Goal: Task Accomplishment & Management: Use online tool/utility

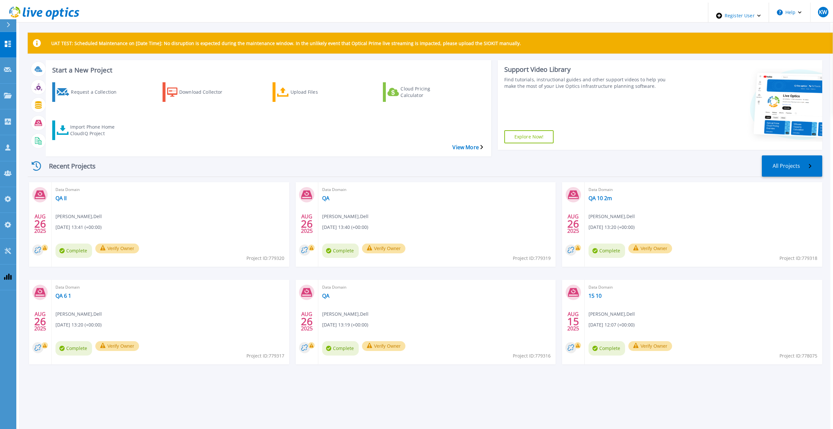
click at [250, 137] on div "Start a New Project Request a Collection Download Collector Upload Files Cloud …" at bounding box center [425, 105] width 795 height 90
click at [109, 122] on div "Import Phone Home CloudIQ Project" at bounding box center [96, 130] width 52 height 16
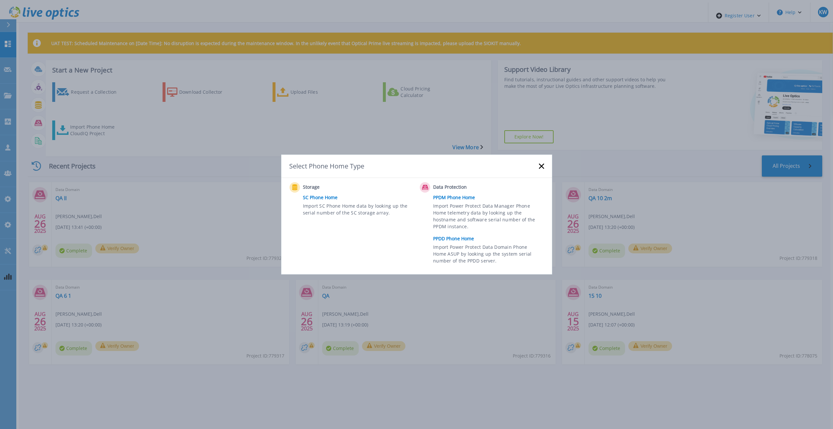
click at [541, 168] on icon at bounding box center [541, 166] width 5 height 5
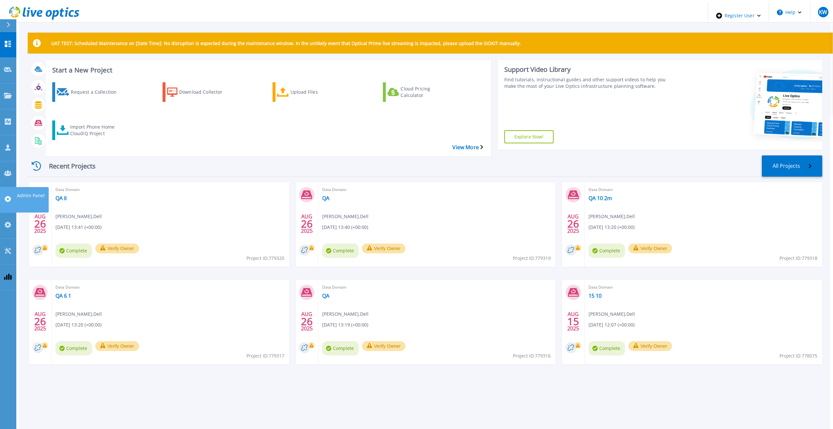
click at [7, 196] on icon at bounding box center [8, 199] width 8 height 6
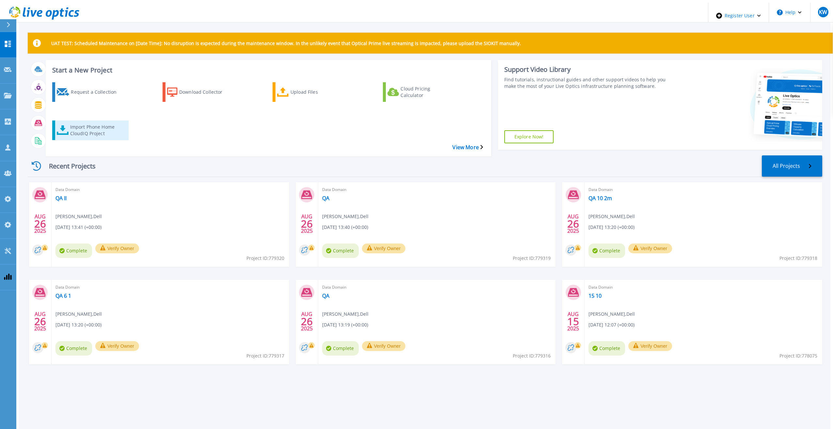
click at [102, 122] on div "Import Phone Home CloudIQ Project" at bounding box center [96, 130] width 52 height 16
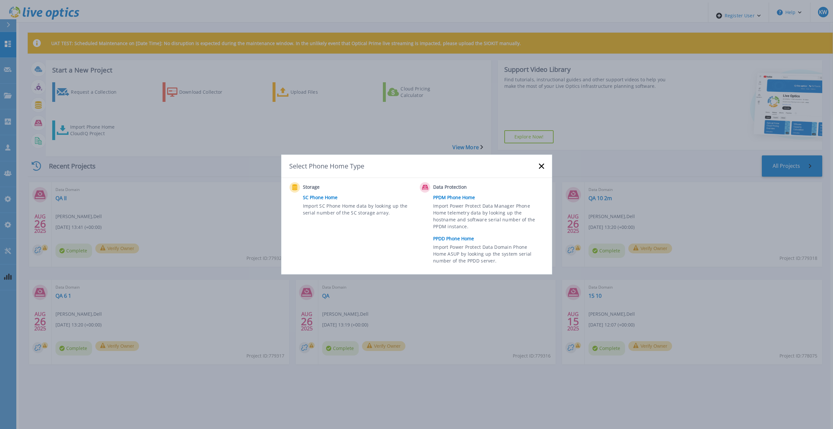
click at [464, 244] on span "Import Power Protect Data Domain Phone Home ASUP by looking up the system seria…" at bounding box center [487, 255] width 109 height 23
click at [465, 237] on link "PPDD Phone Home" at bounding box center [490, 239] width 114 height 10
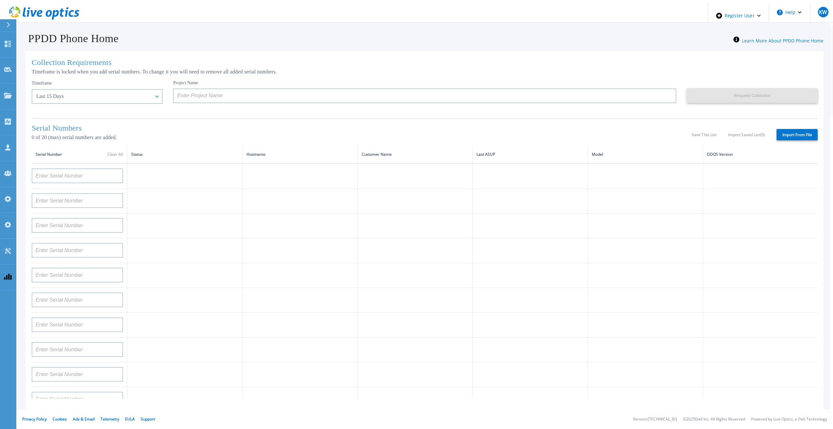
click at [784, 130] on label "Import From File" at bounding box center [797, 134] width 41 height 11
click at [0, 0] on input "Import From File" at bounding box center [0, 0] width 0 height 0
type input "APM00211700095"
type input "APX00232503747"
type input "APM00214914093"
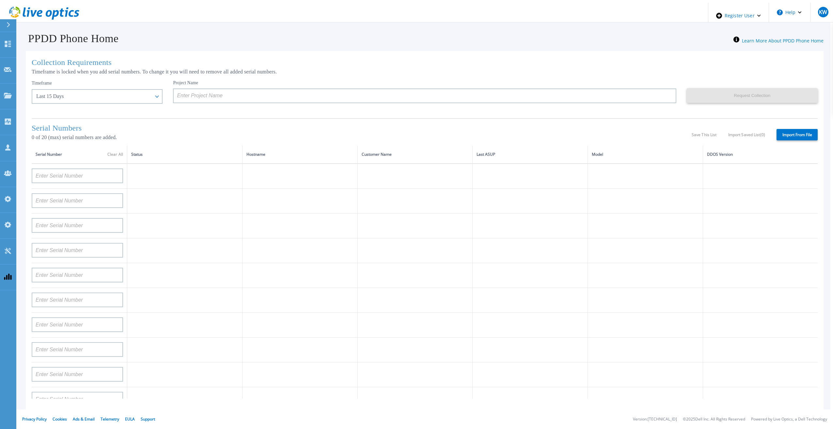
type input "APM00171836329"
type input "APM00212026971"
type input "APM00214914094"
type input "APX00234502218"
type input "APM00212018359"
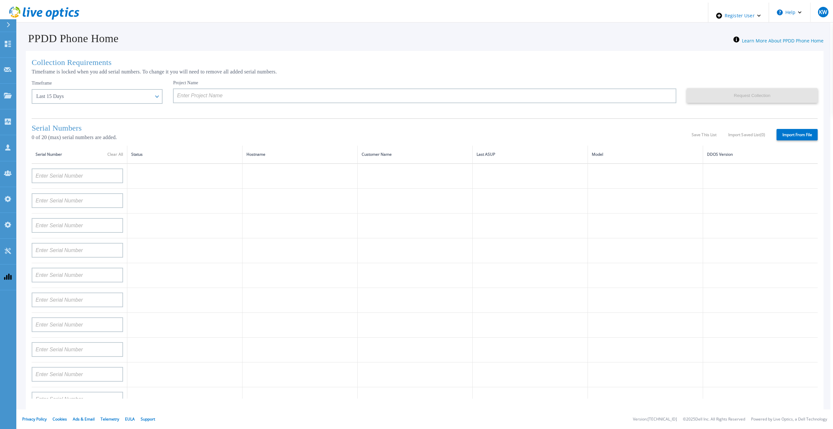
type input "APX00232503745"
type input "APX00232503743"
type input "APM00202011675"
type input "APM00212517749"
type input "APX00232503742"
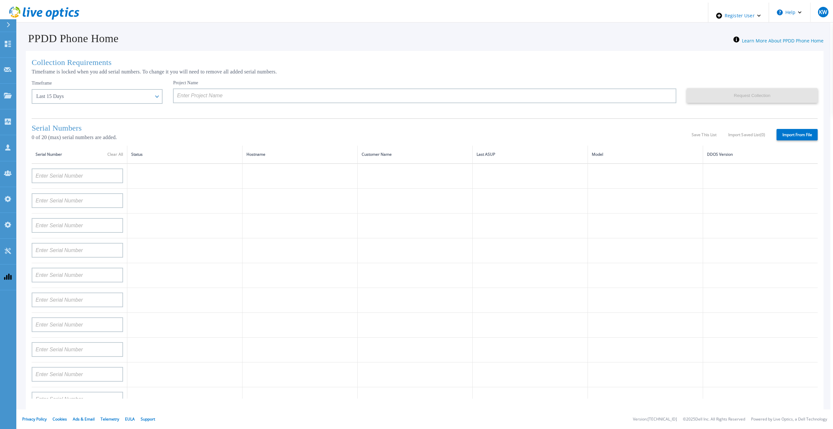
type input "APM00212702822"
type input "APM00212610953"
type input "APM00202614668"
type input "APM00212613652"
type input "APX00222101185"
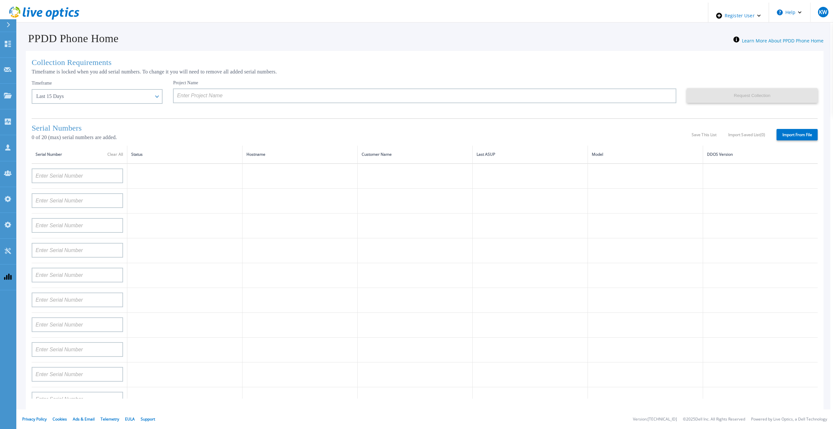
type input "AUDVUX6XJHDJFE"
type input "APM00133543104"
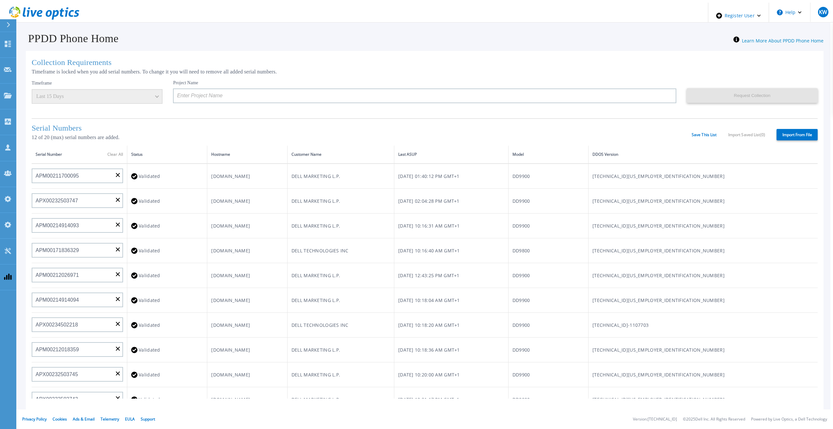
click at [261, 103] on div "Project Name" at bounding box center [430, 96] width 514 height 33
click at [259, 93] on input at bounding box center [424, 95] width 503 height 15
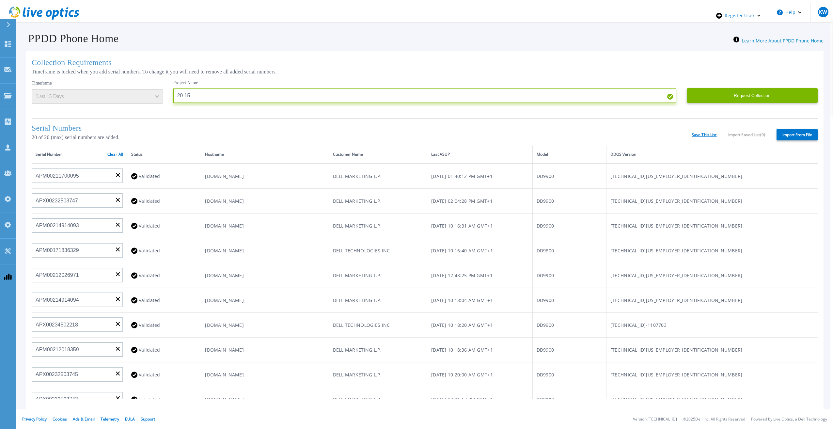
type input "20 15"
click at [717, 133] on link "Save This List" at bounding box center [704, 135] width 25 height 5
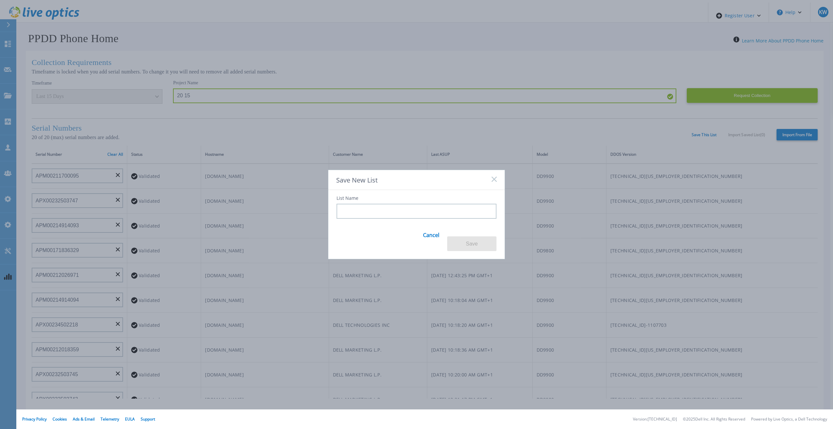
click at [384, 216] on input at bounding box center [417, 211] width 160 height 15
type input "20 15"
click at [484, 240] on button "Save" at bounding box center [471, 243] width 49 height 15
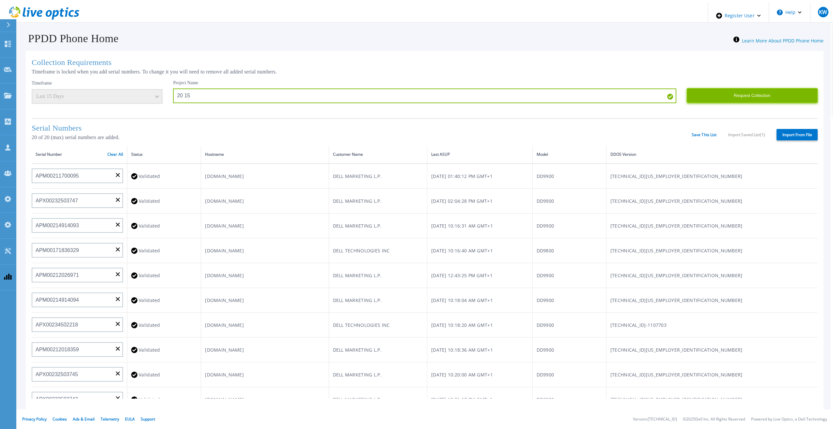
click at [730, 101] on button "Request Collection" at bounding box center [752, 95] width 131 height 15
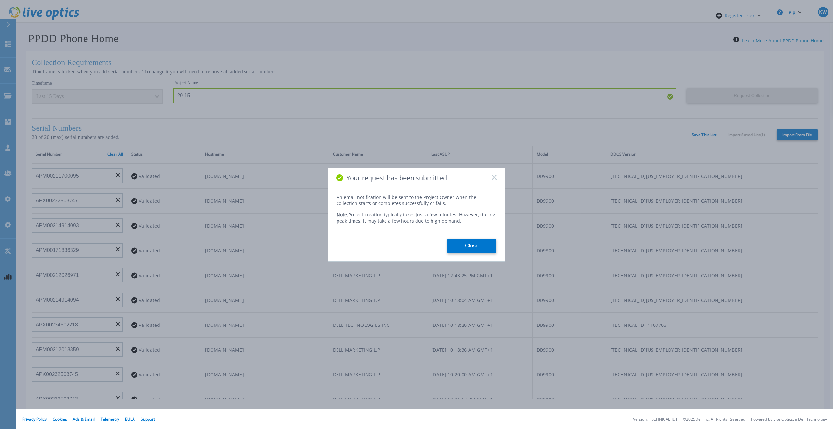
click at [498, 243] on div "Close" at bounding box center [416, 246] width 176 height 15
click at [479, 242] on button "Close" at bounding box center [471, 246] width 49 height 15
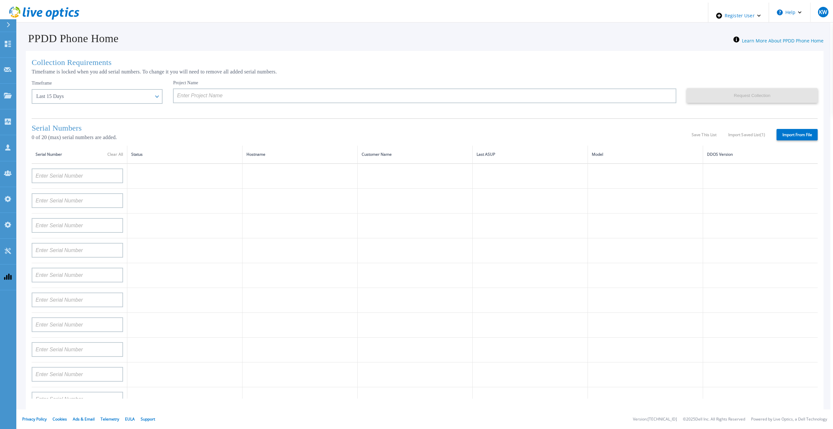
click at [785, 129] on label "Import From File" at bounding box center [797, 134] width 41 height 11
click at [0, 0] on input "Import From File" at bounding box center [0, 0] width 0 height 0
click at [119, 93] on div "Last 15 Days" at bounding box center [93, 96] width 115 height 6
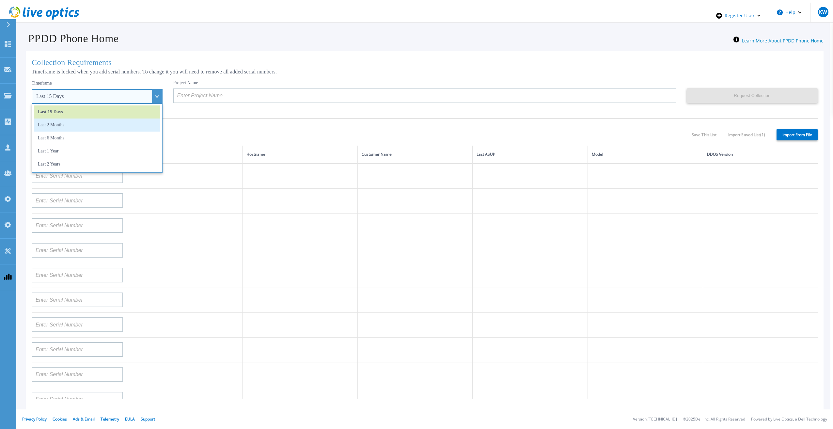
click at [99, 125] on li "Last 2 Months" at bounding box center [97, 125] width 126 height 13
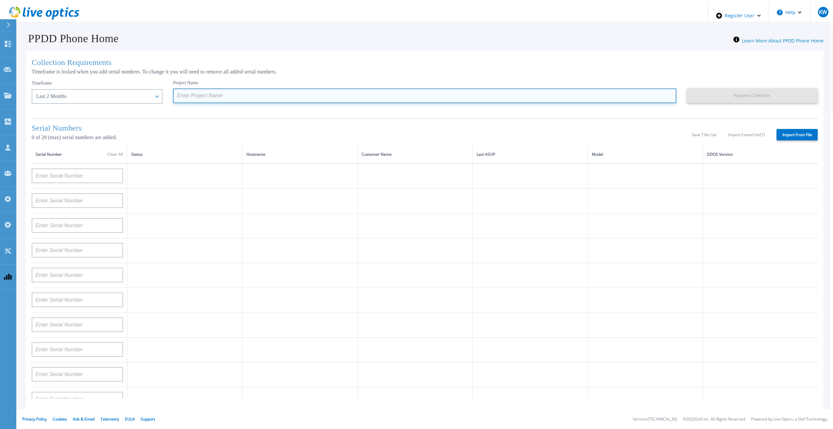
click at [450, 93] on input at bounding box center [424, 95] width 503 height 15
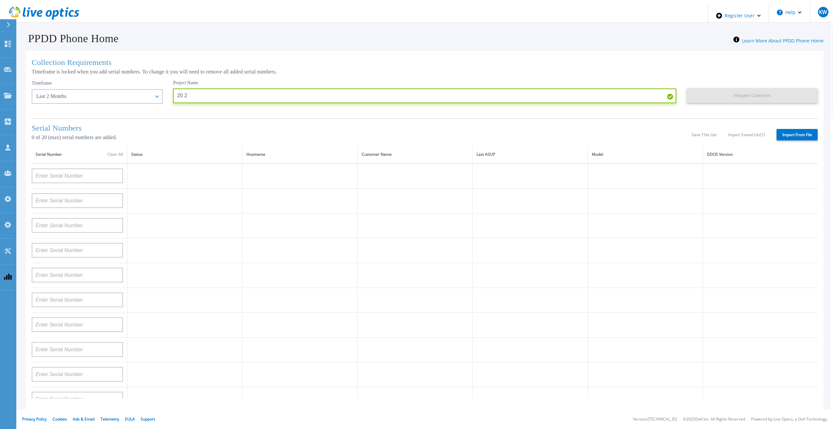
type input "20 2"
click at [789, 130] on label "Import From File" at bounding box center [797, 134] width 41 height 11
click at [0, 0] on input "Import From File" at bounding box center [0, 0] width 0 height 0
type input "APM00211700095"
type input "APX00232503747"
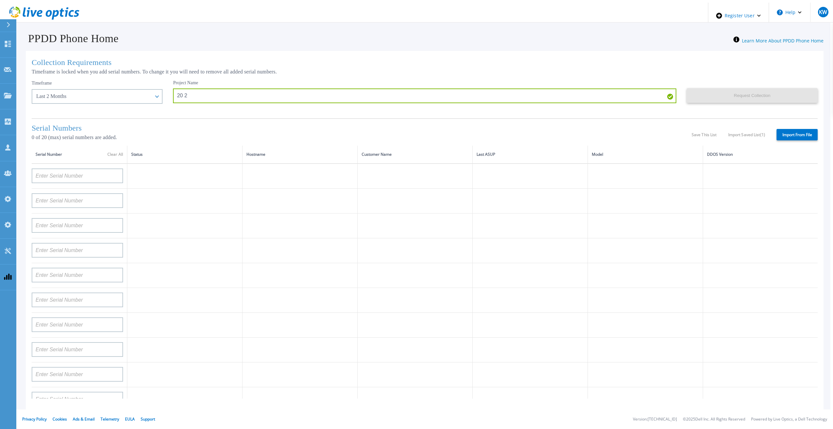
type input "APM00214914093"
type input "APM00171836329"
type input "APM00212026971"
type input "APM00214914094"
type input "APX00234502218"
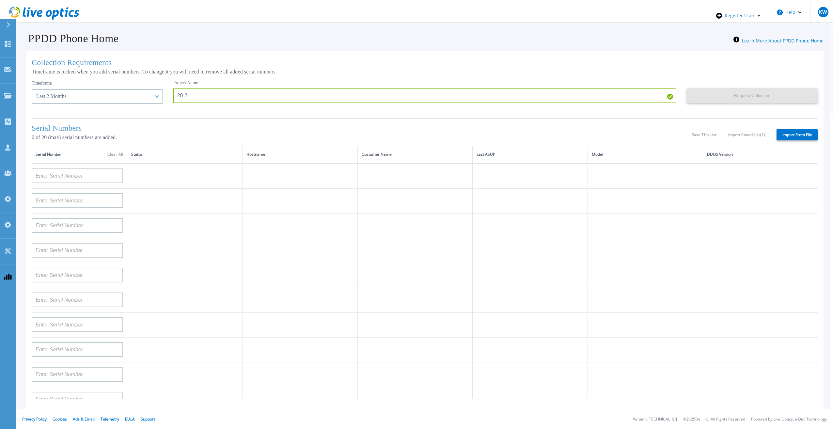
type input "APM00212018359"
type input "APX00232503745"
type input "APX00232503743"
type input "APM00193603655"
type input "APM00212517749"
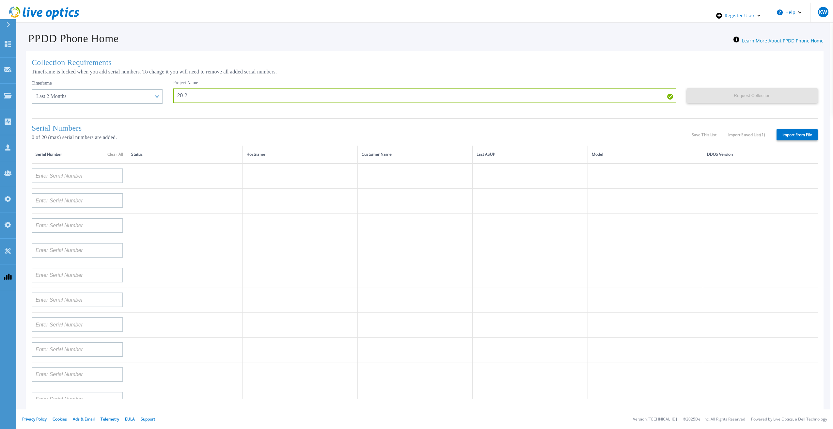
type input "APX00232503742"
type input "APM00212702822"
type input "APM00212610953"
type input "APM00202614668"
type input "APM00212613652"
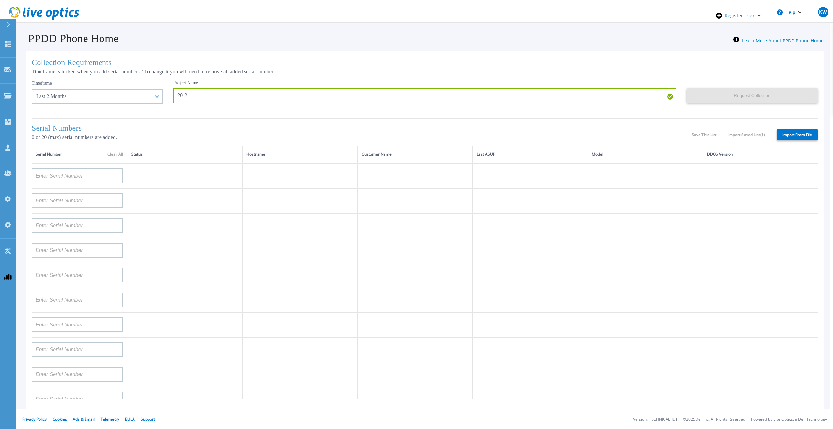
type input "APX00222101185"
type input "AUDVUX6XJHDJFE"
type input "APM00133543104"
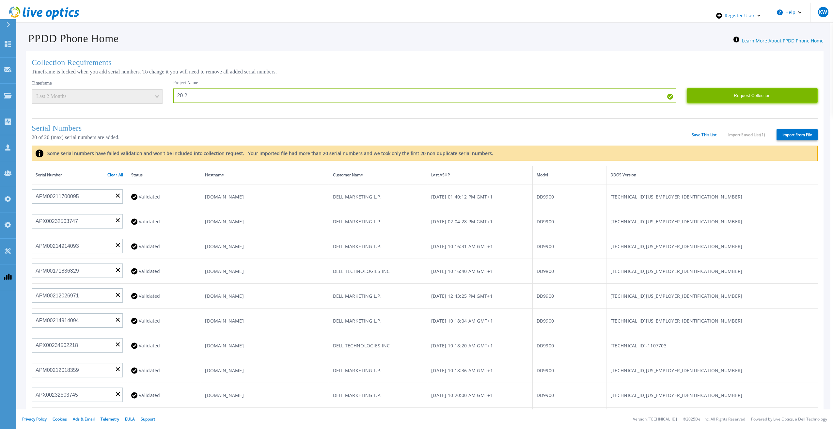
click at [745, 91] on button "Request Collection" at bounding box center [752, 95] width 131 height 15
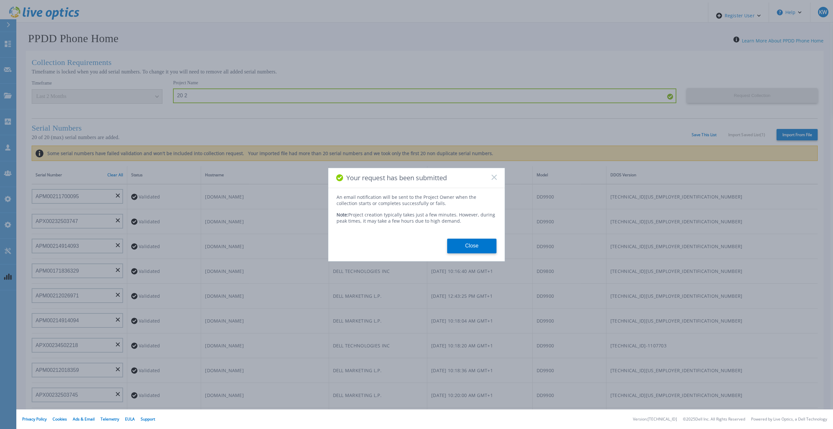
click at [482, 234] on div "An email notification will be sent to the Project Owner when the collection sta…" at bounding box center [416, 223] width 176 height 59
click at [478, 239] on button "Close" at bounding box center [471, 246] width 49 height 15
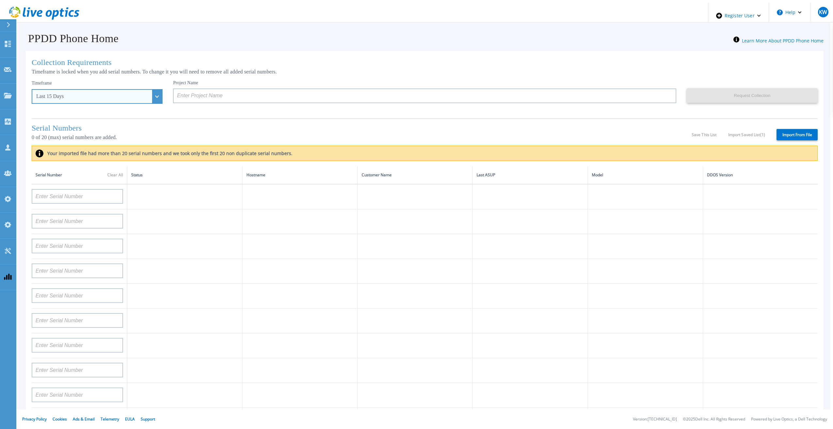
drag, startPoint x: 149, startPoint y: 101, endPoint x: 138, endPoint y: 105, distance: 11.3
click at [149, 101] on div "Last 15 Days" at bounding box center [97, 96] width 131 height 15
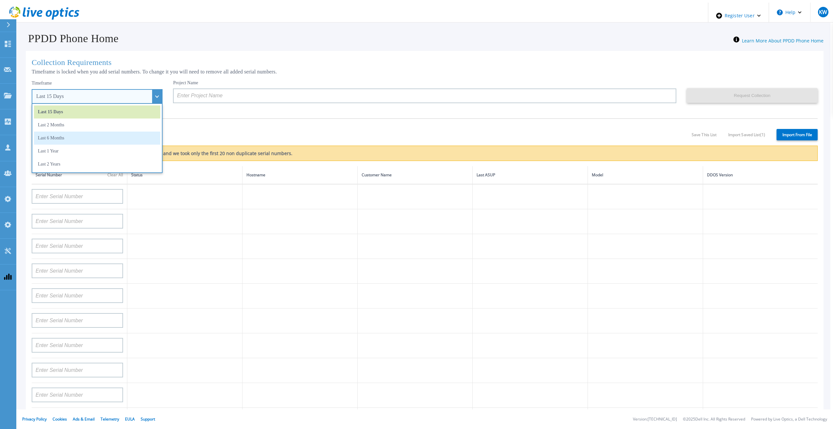
click at [111, 132] on li "Last 6 Months" at bounding box center [97, 138] width 126 height 13
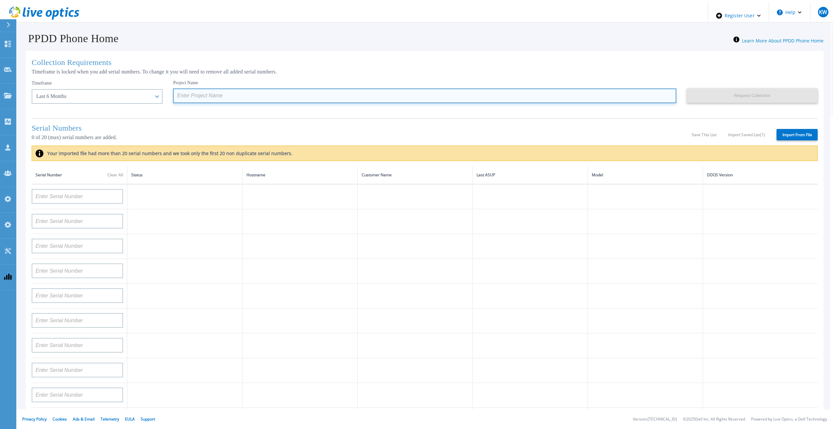
click at [206, 96] on input at bounding box center [424, 95] width 503 height 15
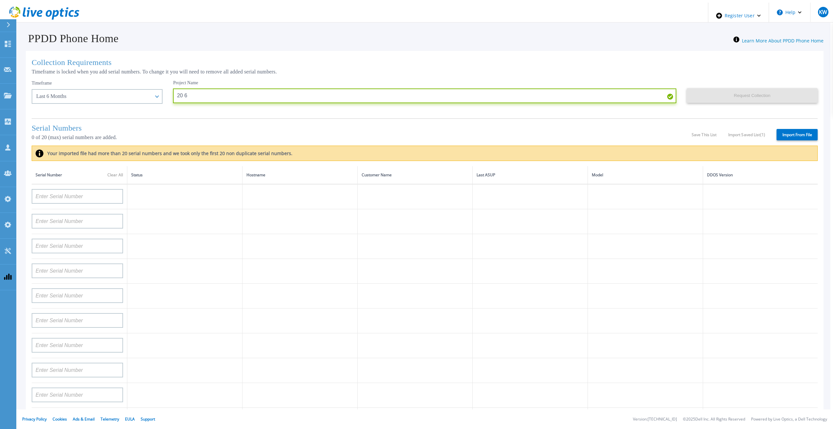
type input "20 6"
click at [796, 136] on label "Import From File" at bounding box center [797, 134] width 41 height 11
click at [0, 0] on input "Import From File" at bounding box center [0, 0] width 0 height 0
type input "APM00133543104"
type input "CKM00192200277"
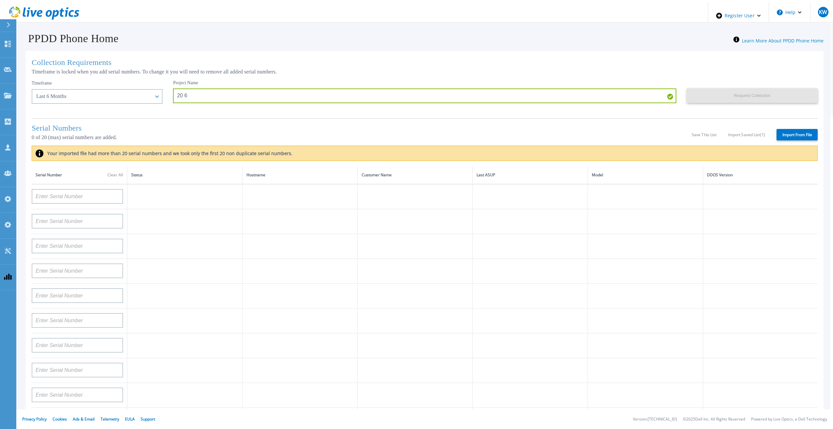
type input "CKM00181001809"
type input "APM00223002069"
type input "CKM00183202848"
type input "CKM00192401344"
type input "APM00160405864"
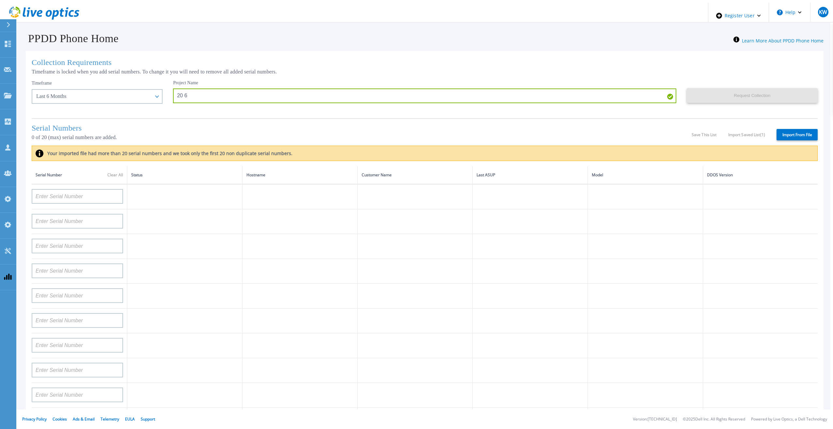
type input "APM00145208243"
type input "CRK00235104956"
type input "APM00202011675"
type input "CKM01210505037"
type input "AUDVFBNW5NDDSY"
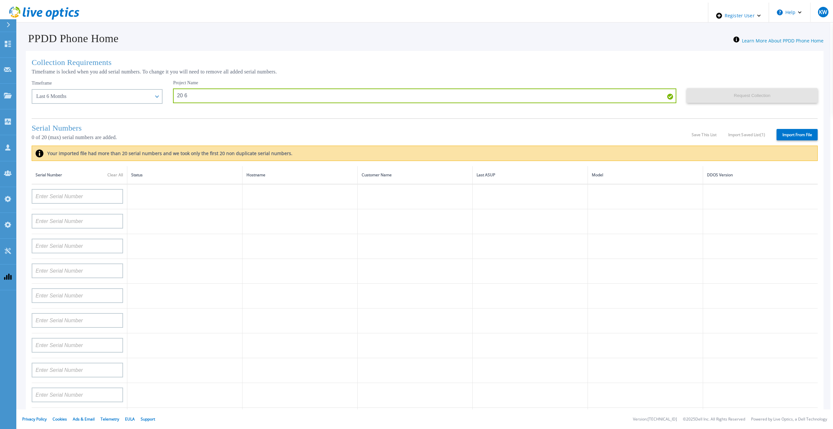
type input "CKM00184602620"
type input "DE500212802673"
type input "APM00202912715"
type input "FLA00132100000"
type input "CKM00192200280"
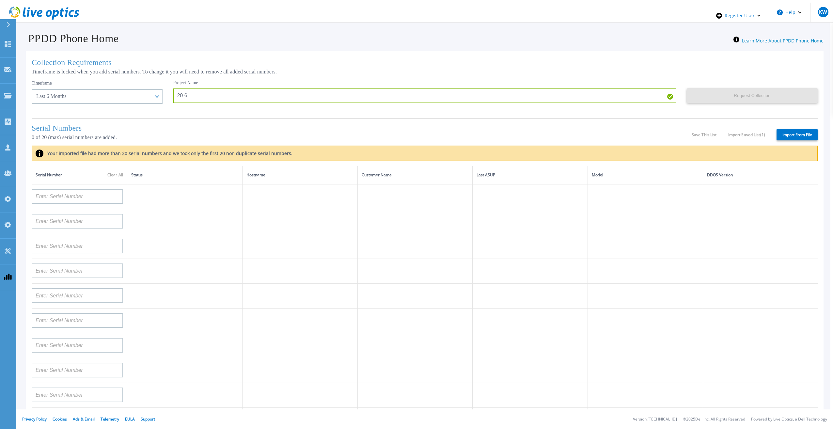
type input "DE500212902687"
type input "APM00211506717"
type input "APM00214907936"
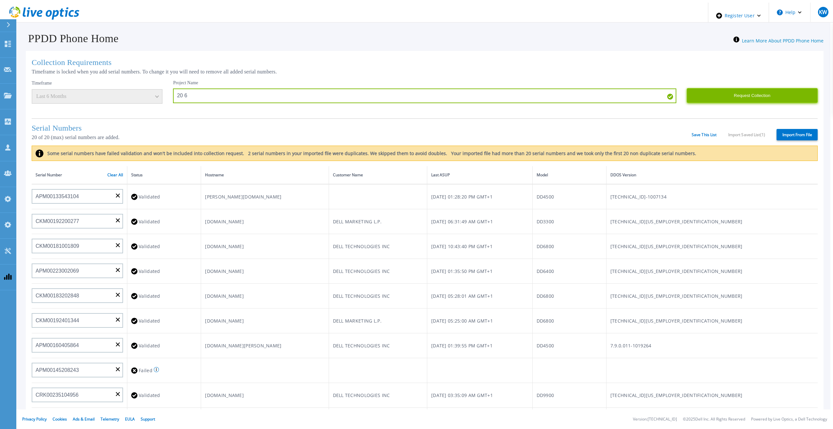
click at [747, 100] on button "Request Collection" at bounding box center [752, 95] width 131 height 15
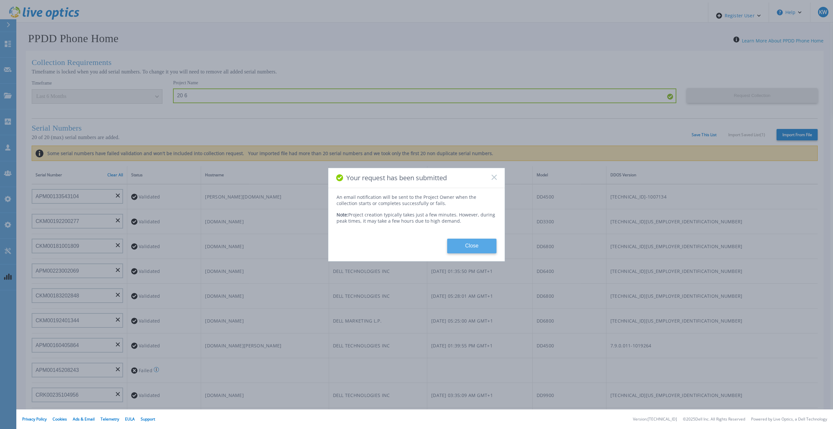
click at [478, 247] on button "Close" at bounding box center [471, 246] width 49 height 15
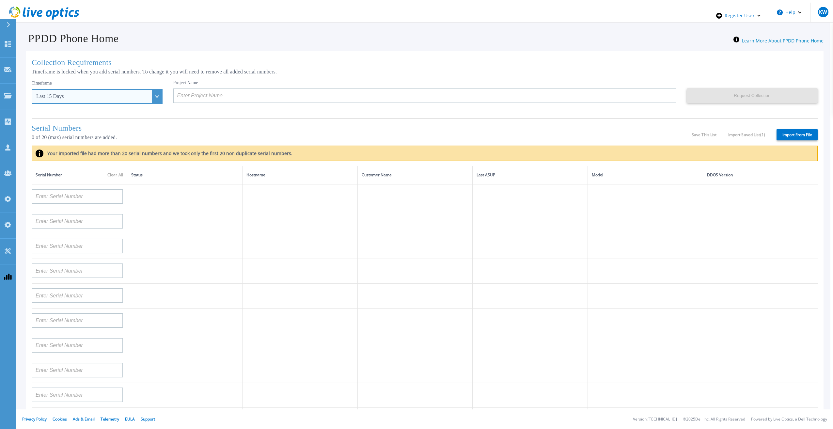
click at [133, 94] on div "Last 15 Days" at bounding box center [93, 96] width 115 height 6
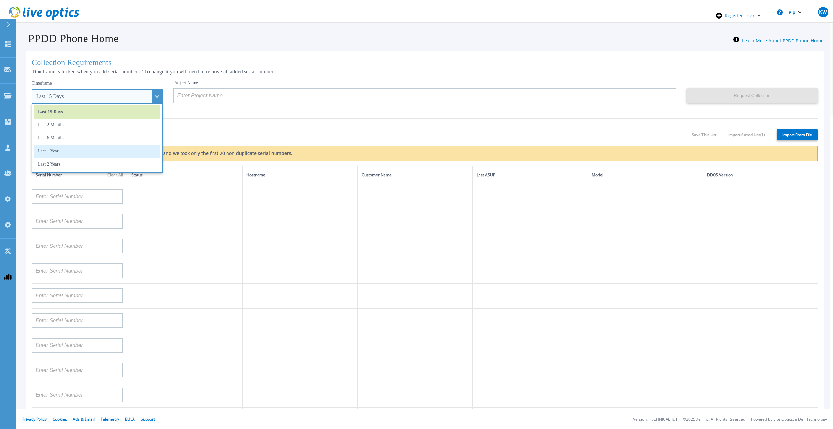
click at [102, 145] on li "Last 1 Year" at bounding box center [97, 151] width 126 height 13
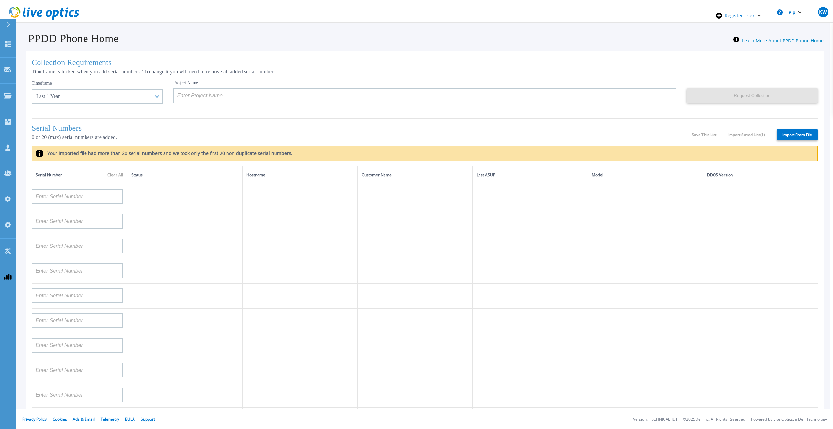
click at [210, 102] on div "Project Name" at bounding box center [430, 96] width 514 height 33
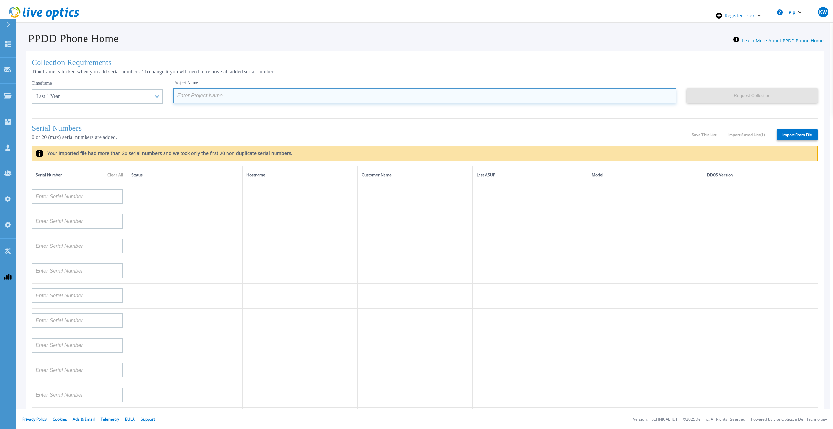
click at [219, 97] on input at bounding box center [424, 95] width 503 height 15
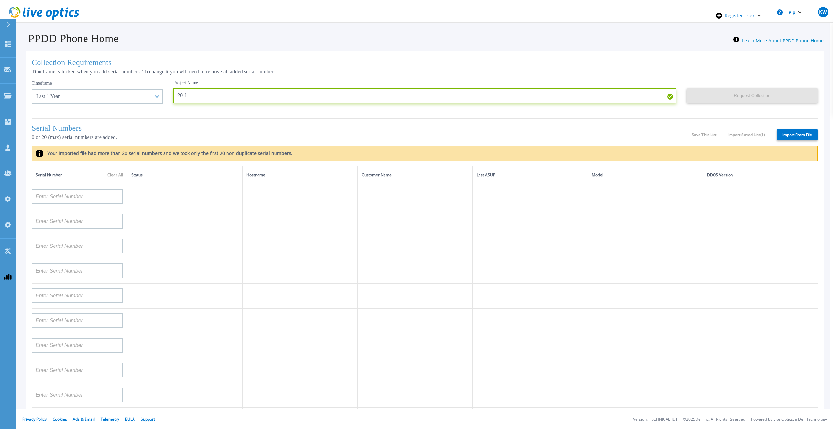
type input "20 1"
click at [798, 131] on label "Import From File" at bounding box center [797, 134] width 41 height 11
click at [0, 0] on input "Import From File" at bounding box center [0, 0] width 0 height 0
type input "CKM00192200277"
type input "CKM00181001809"
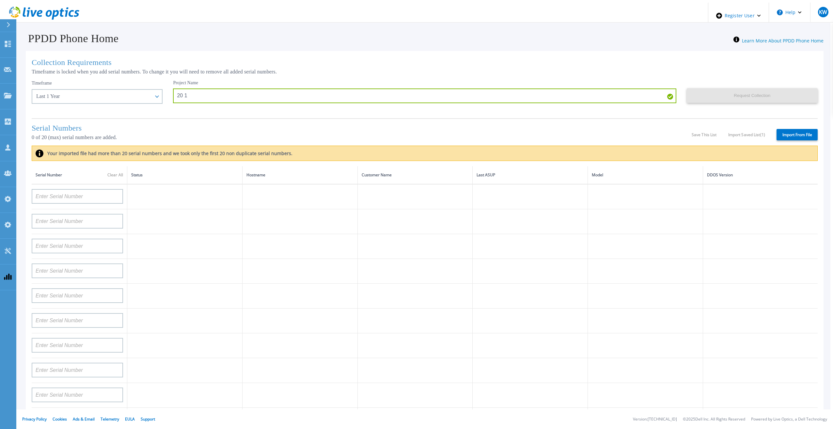
type input "APM00223002069"
type input "CKM00183202848"
type input "CKM00192401344"
type input "APM00160405864"
type input "APM00145208243"
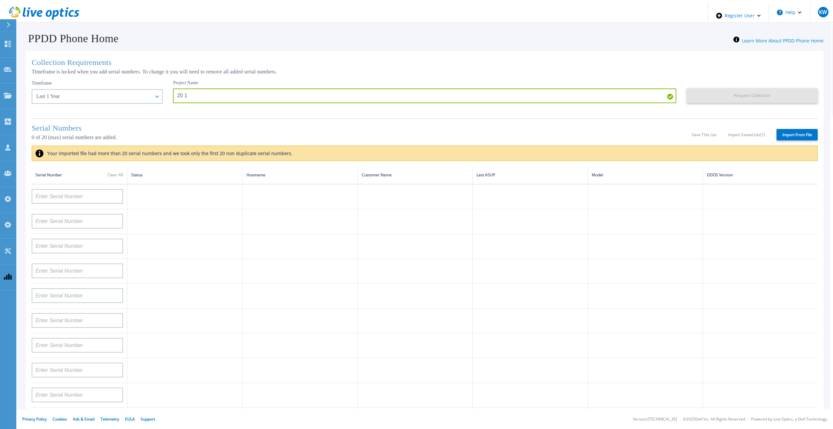
type input "CRK00235104956"
type input "APM00202011675"
type input "CKM01210505037"
type input "AUDVFBNW5NDDSY"
type input "CKM00184602620"
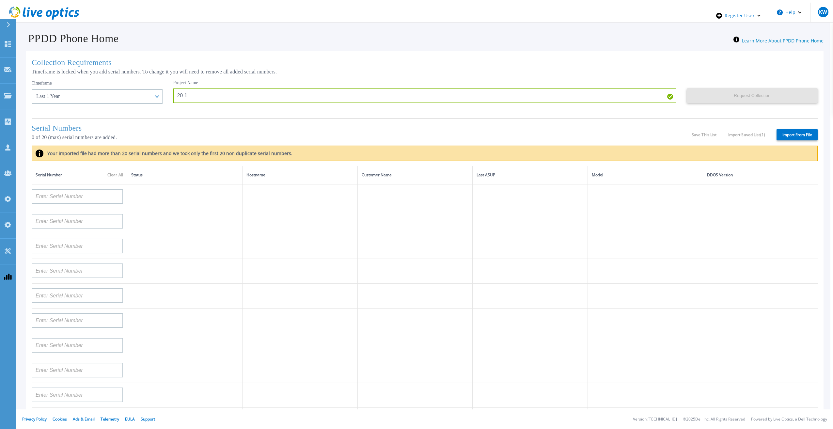
type input "DE500212802673"
type input "APM00202912715"
type input "FLA00132100000"
type input "APM00133543104"
type input "CKM00192200280"
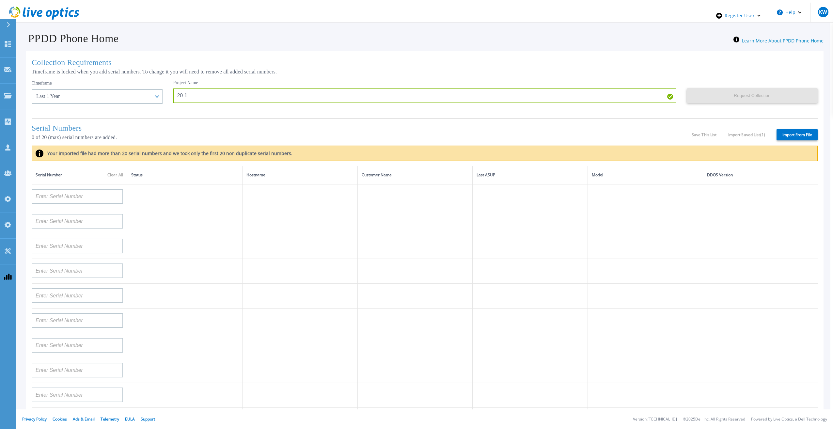
type input "DE500212902687"
type input "APM00211506717"
type input "APM00214907936"
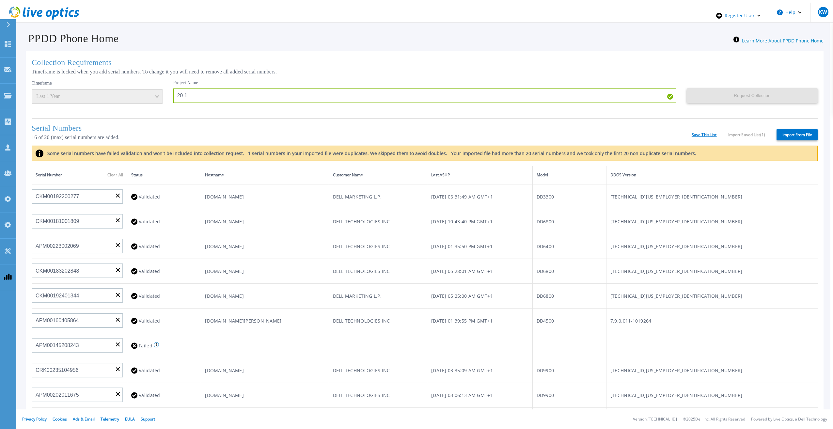
click at [707, 134] on link "Save This List" at bounding box center [704, 135] width 25 height 5
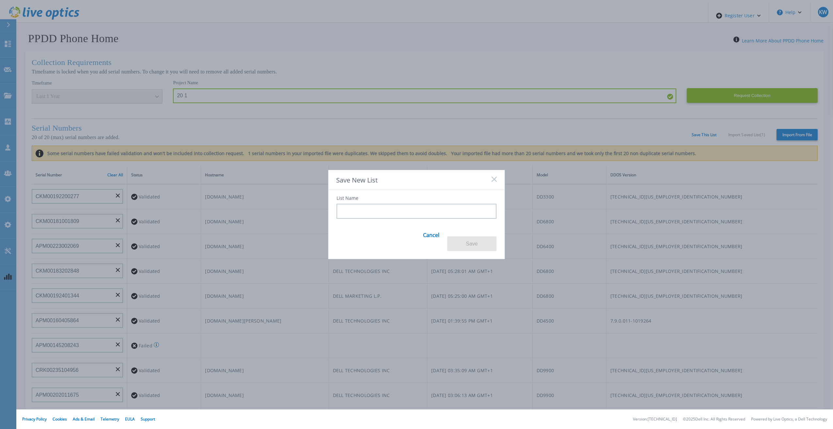
click at [387, 209] on input at bounding box center [417, 211] width 160 height 15
type input "20 1"
click at [460, 241] on button "Save" at bounding box center [471, 243] width 49 height 15
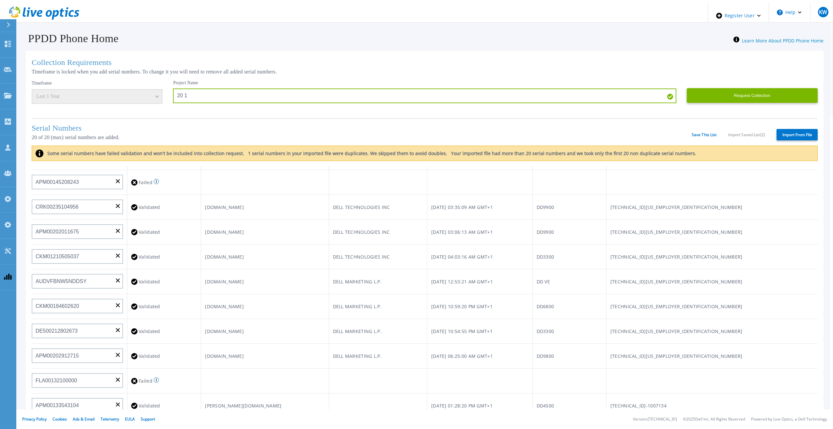
scroll to position [262, 0]
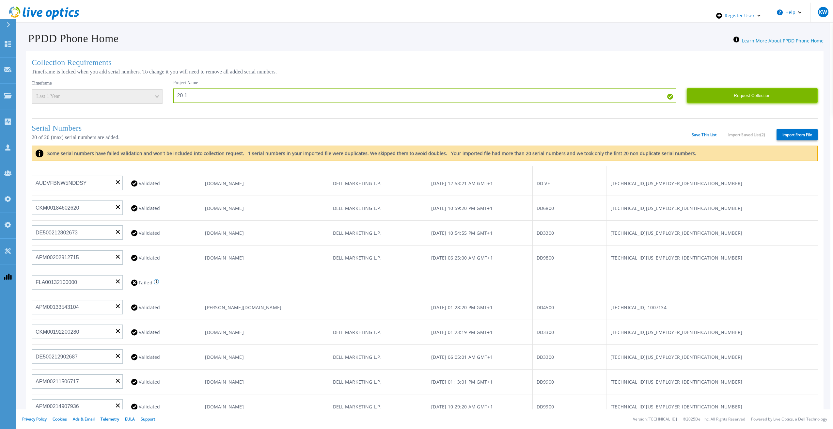
click at [748, 94] on button "Request Collection" at bounding box center [752, 95] width 131 height 15
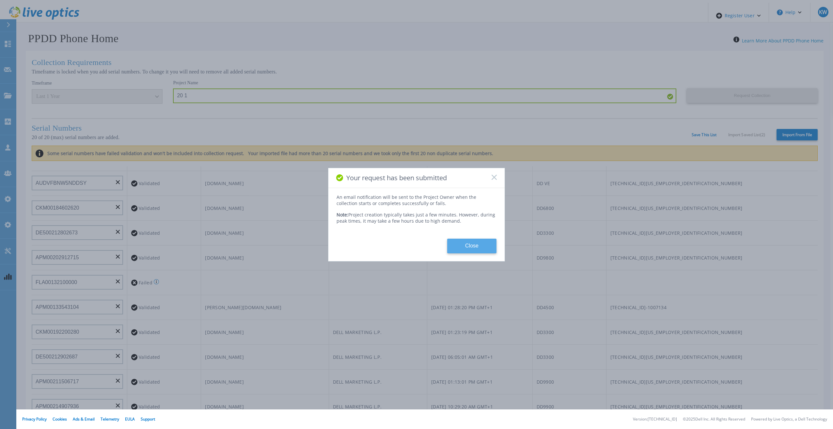
click at [459, 243] on button "Close" at bounding box center [471, 246] width 49 height 15
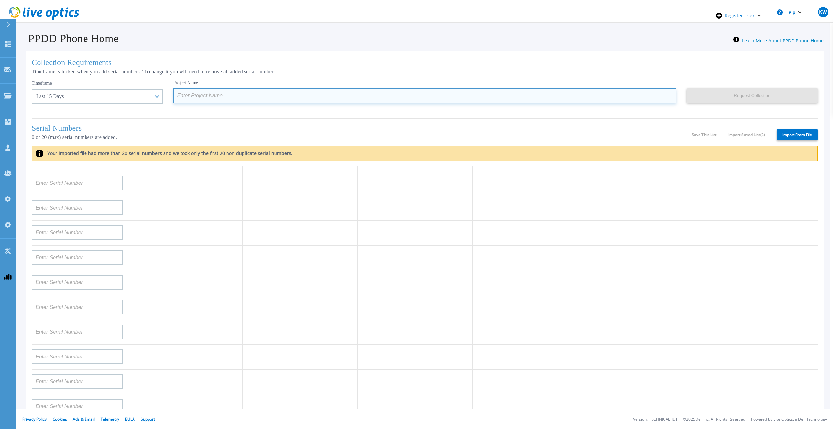
click at [192, 94] on input at bounding box center [424, 95] width 503 height 15
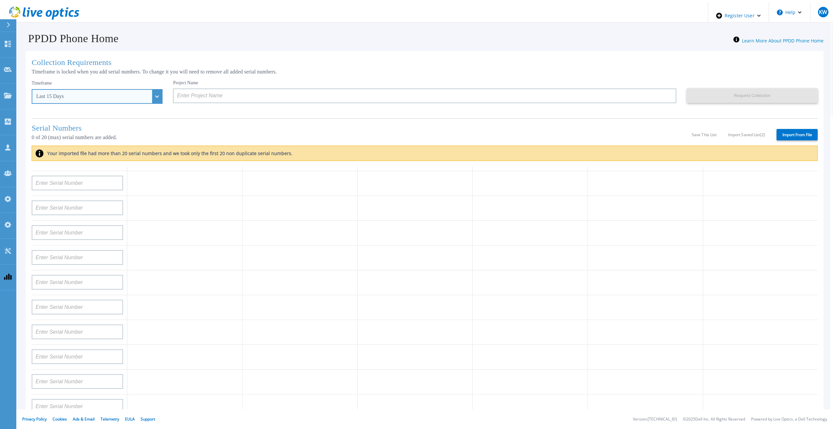
click at [142, 93] on div "Last 15 Days" at bounding box center [97, 96] width 131 height 15
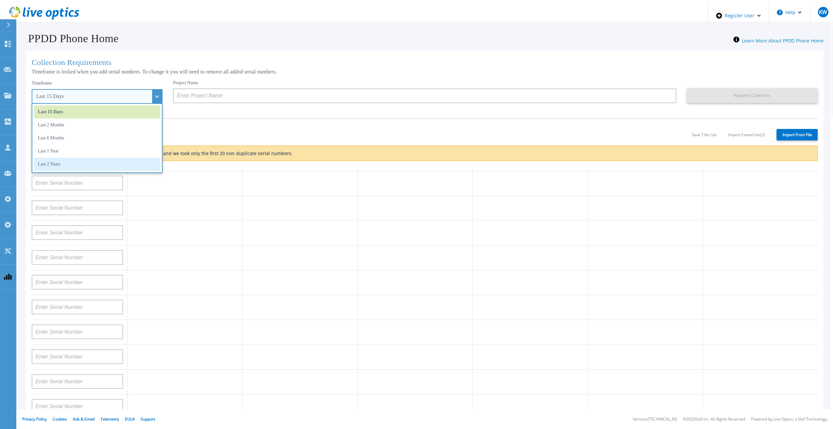
click at [105, 158] on li "Last 2 Years" at bounding box center [97, 164] width 126 height 13
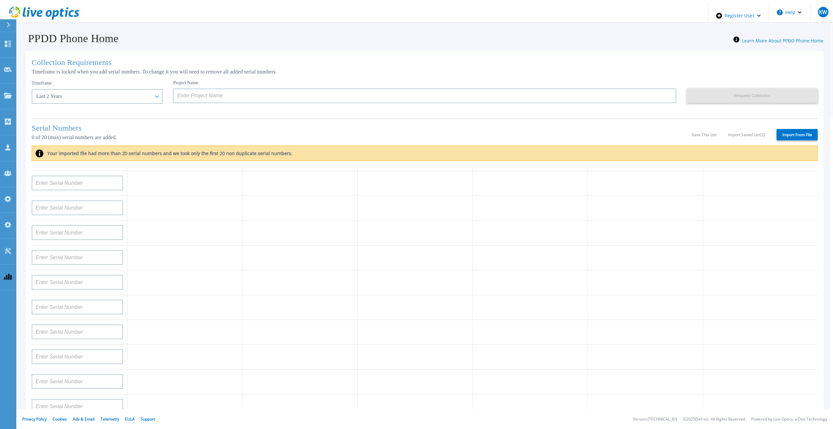
click at [796, 131] on label "Import From File" at bounding box center [797, 134] width 41 height 11
click at [0, 0] on input "Import From File" at bounding box center [0, 0] width 0 height 0
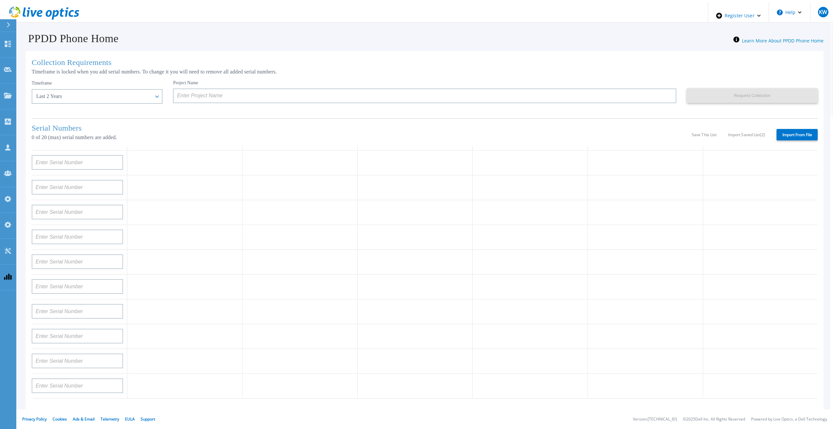
type input "APM00193603655"
type input "APM00212517749"
type input "APX00232503742"
type input "APM00212702822"
type input "APM00212610953"
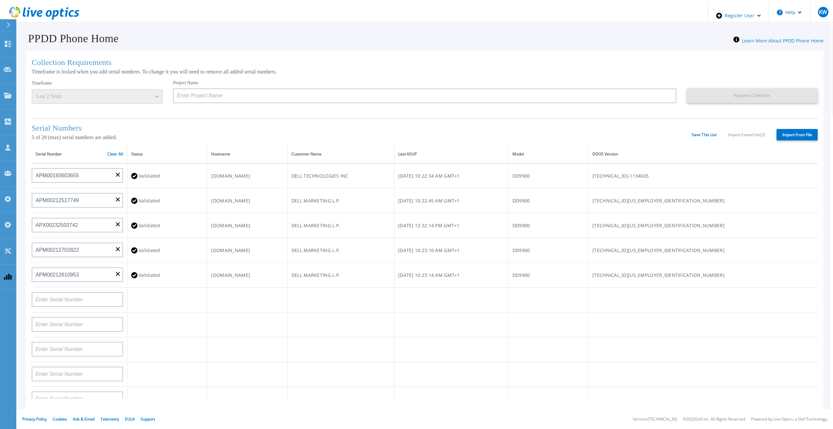
scroll to position [0, 0]
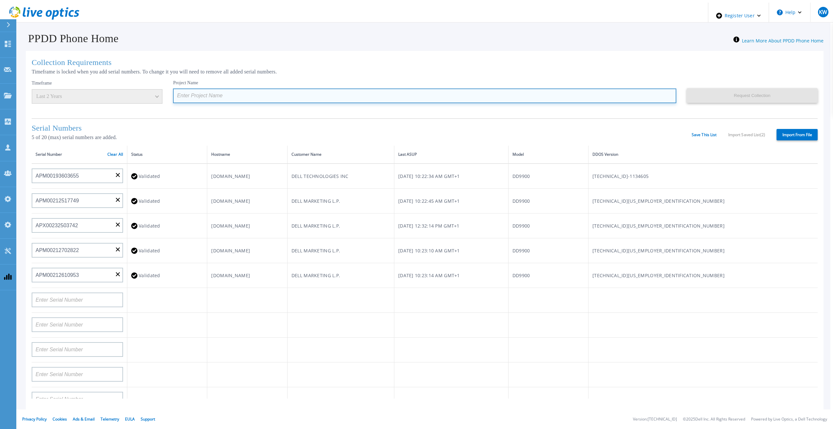
click at [247, 94] on input at bounding box center [424, 95] width 503 height 15
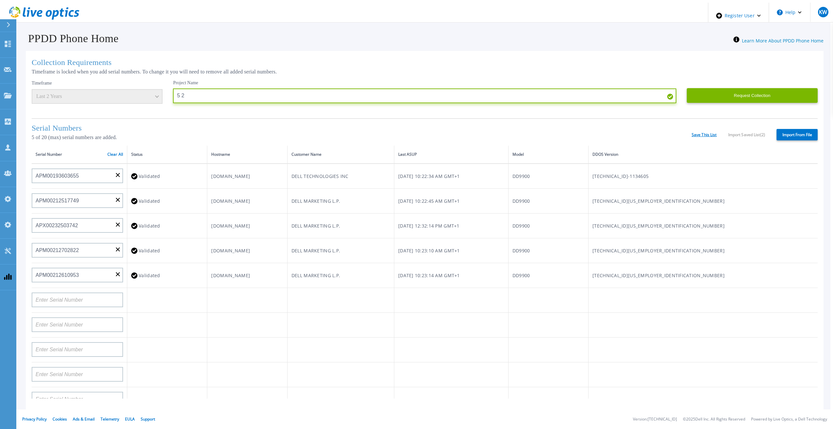
type input "5 2"
click at [713, 135] on link "Save This List" at bounding box center [704, 135] width 25 height 5
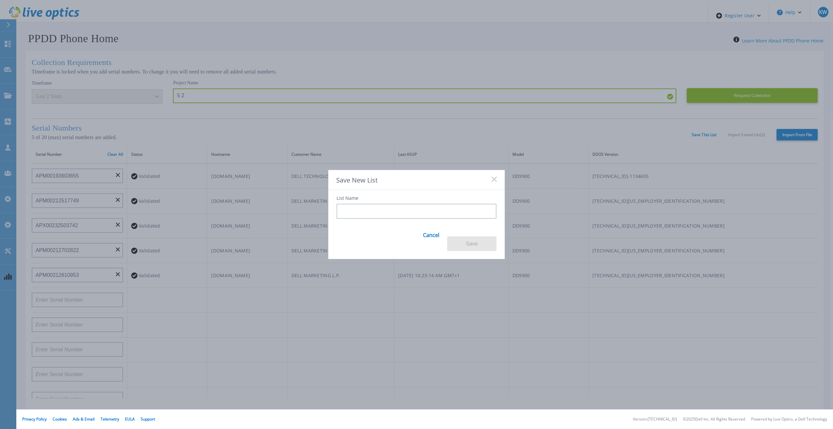
click at [432, 215] on input at bounding box center [417, 211] width 160 height 15
type input "5 2"
click at [471, 237] on button "Save" at bounding box center [471, 243] width 49 height 15
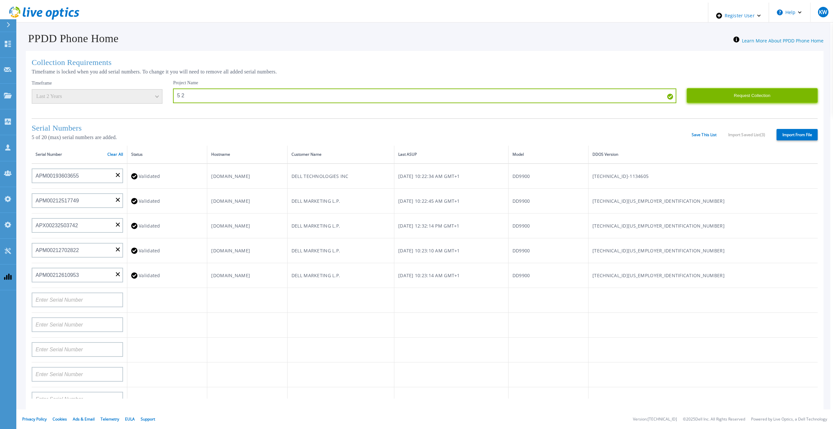
click at [752, 92] on button "Request Collection" at bounding box center [752, 95] width 131 height 15
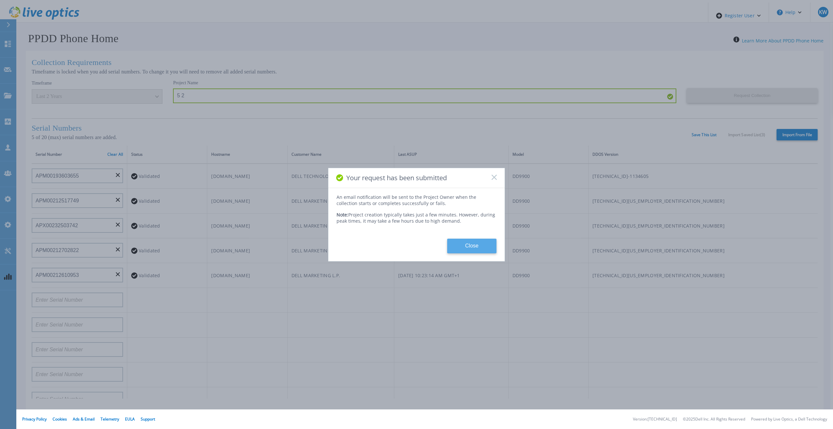
click at [476, 239] on button "Close" at bounding box center [471, 246] width 49 height 15
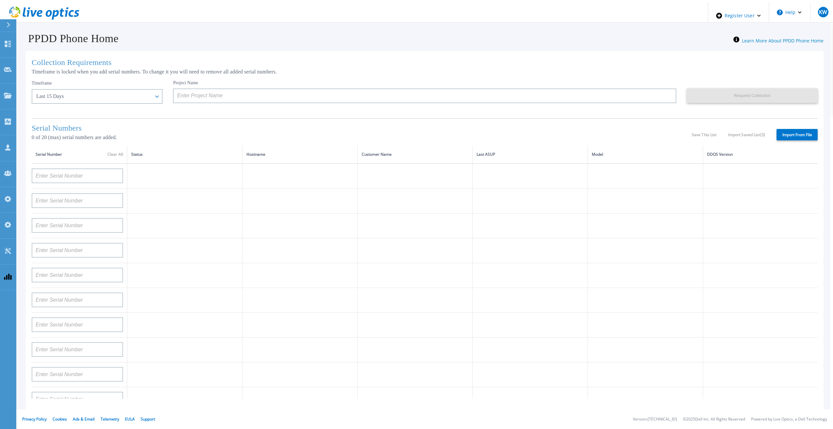
click at [717, 133] on div "Save This List Import Saved List ( 3 )" at bounding box center [728, 135] width 73 height 5
click at [737, 133] on div "Save This List Import Saved List ( 3 )" at bounding box center [728, 135] width 73 height 5
click at [798, 135] on label "Import From File" at bounding box center [797, 134] width 41 height 11
click at [0, 0] on input "Import From File" at bounding box center [0, 0] width 0 height 0
type input "APX00232503747"
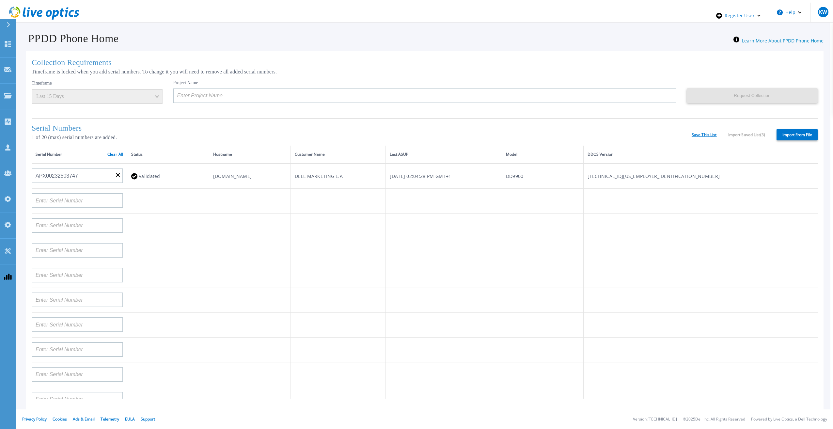
click at [706, 133] on link "Save This List" at bounding box center [704, 135] width 25 height 5
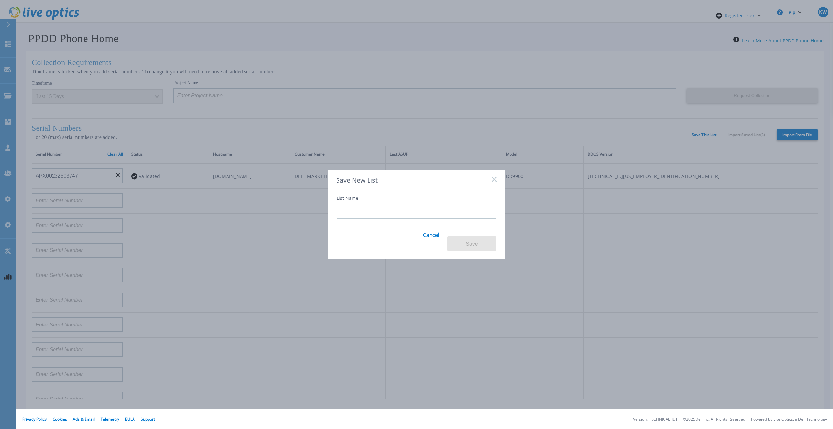
click at [399, 212] on input at bounding box center [417, 211] width 160 height 15
type input "Single"
click at [467, 243] on button "Save" at bounding box center [471, 243] width 49 height 15
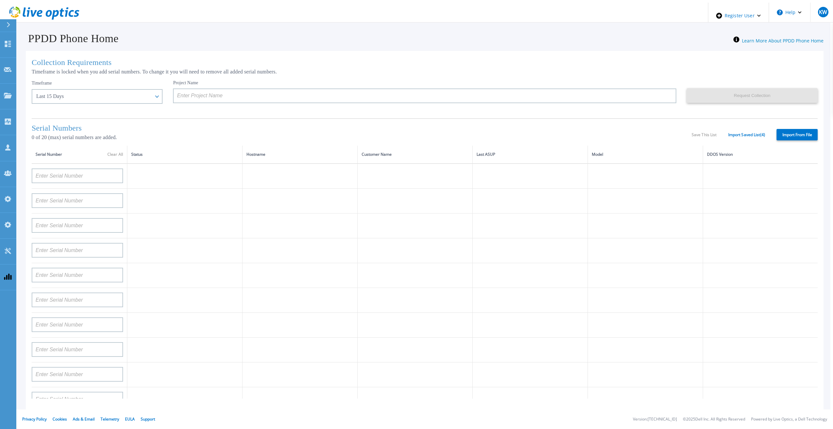
click at [785, 135] on label "Import From File" at bounding box center [797, 134] width 41 height 11
click at [0, 0] on input "Import From File" at bounding box center [0, 0] width 0 height 0
type input "APM00193603655"
type input "APM00212517749"
type input "APX00232503742"
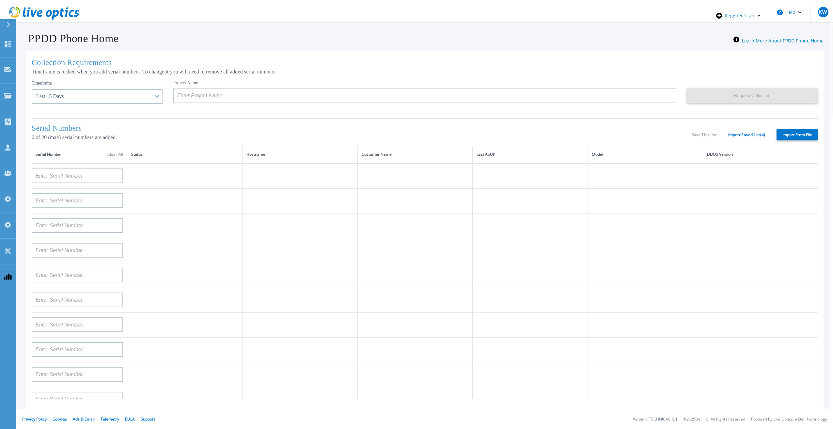
type input "APM00212702822"
type input "APM00212610953"
type input "APM00202614668"
type input "APM00212613652"
type input "APX00222101185"
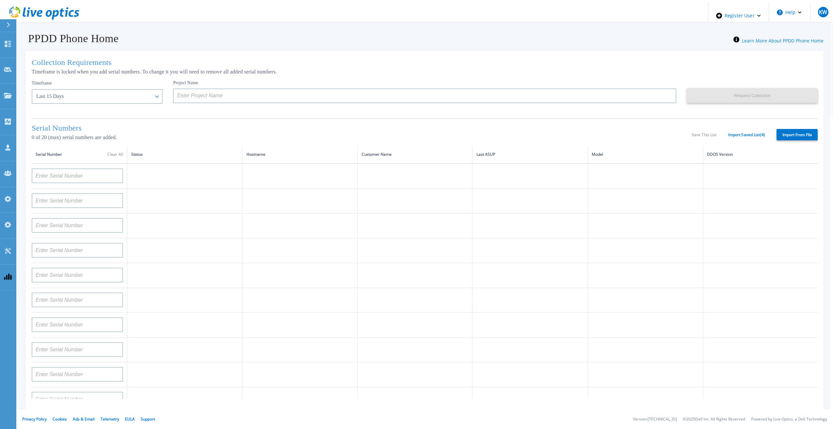
type input "AUDVUX6XJHDJFE"
type input "APM00133543104"
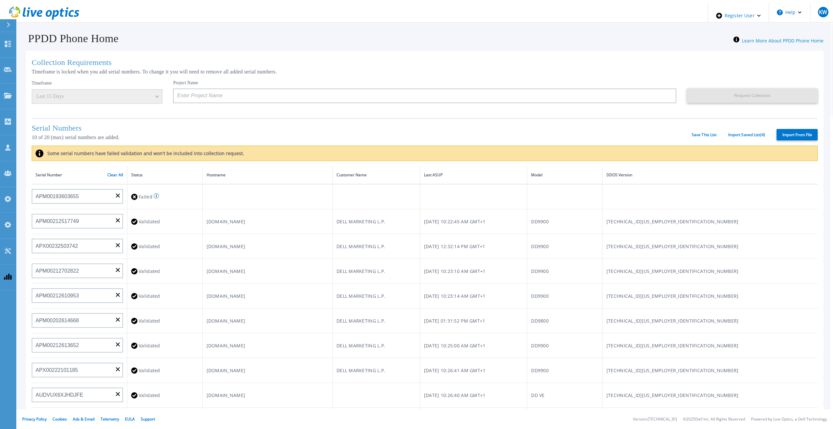
click at [699, 128] on div "Serial Numbers 10 of 20 (max) serial numbers are added. Save This List Import S…" at bounding box center [425, 131] width 786 height 27
click at [699, 129] on div "Serial Numbers 10 of 20 (max) serial numbers are added. Save This List Import S…" at bounding box center [425, 131] width 786 height 27
click at [699, 133] on link "Save This List" at bounding box center [704, 135] width 25 height 5
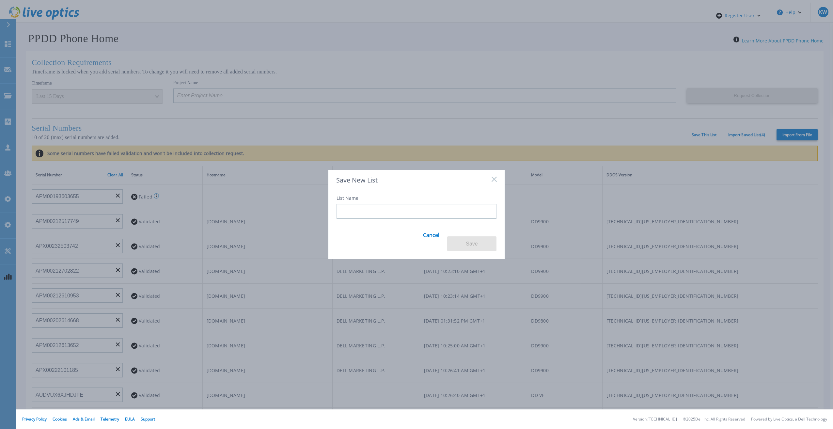
click at [433, 214] on input at bounding box center [417, 211] width 160 height 15
type input "10"
click at [465, 232] on div "Cancel Save" at bounding box center [464, 239] width 82 height 25
click at [467, 236] on button "Save" at bounding box center [471, 243] width 49 height 15
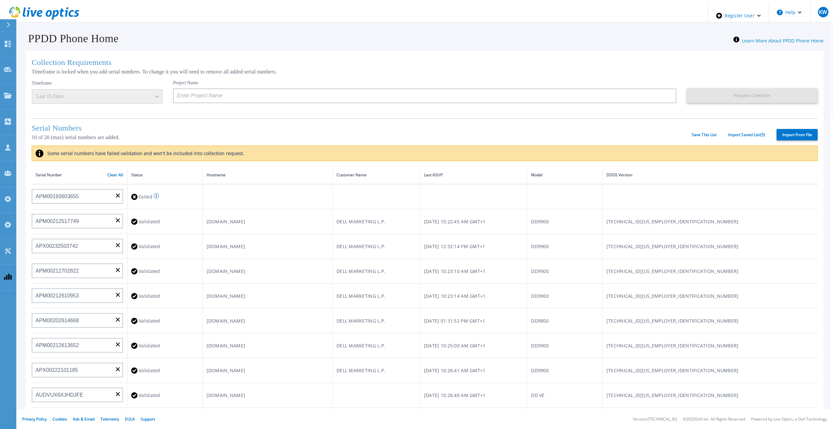
click at [56, 9] on icon at bounding box center [44, 13] width 70 height 13
